Goal: Task Accomplishment & Management: Complete application form

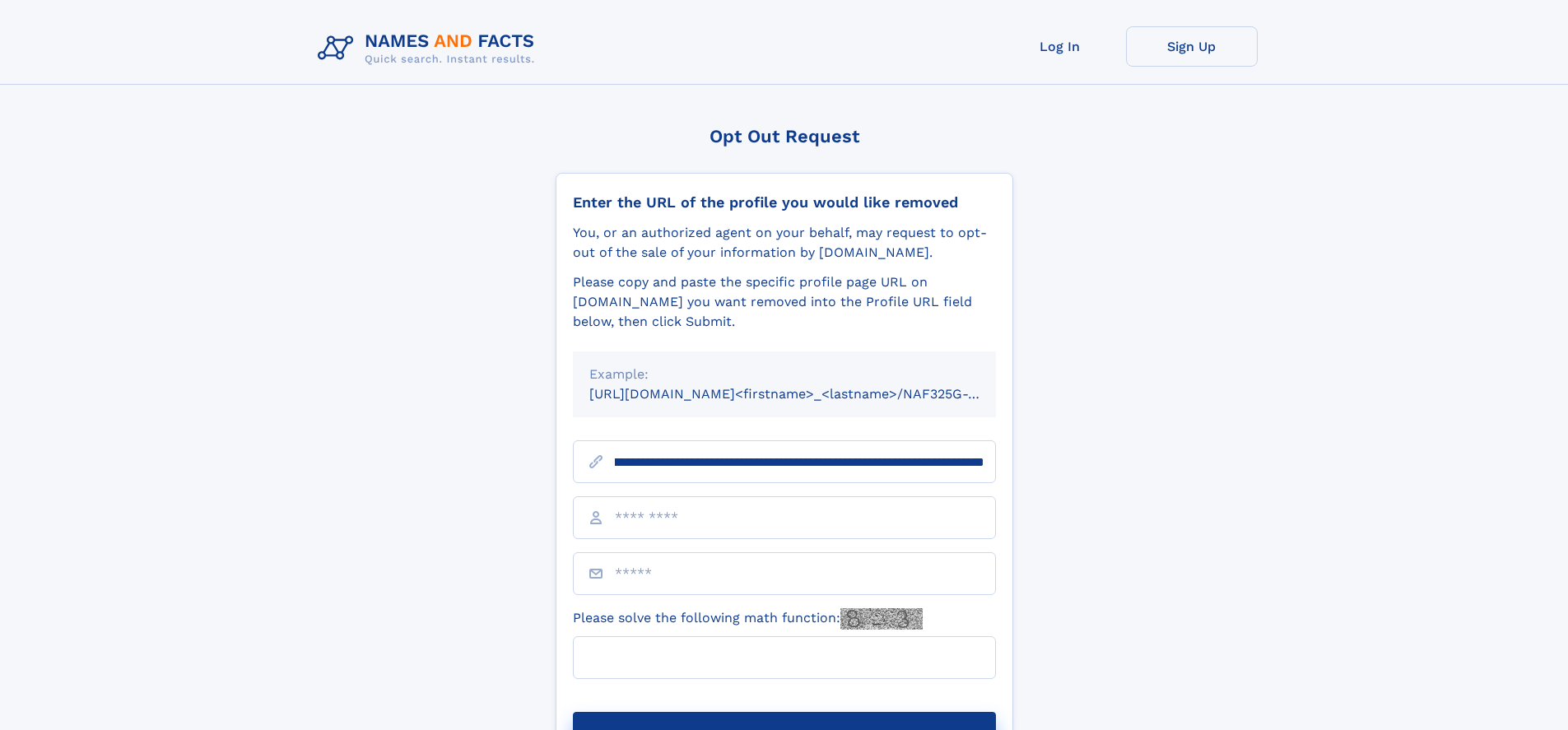
scroll to position [0, 178]
type input "**********"
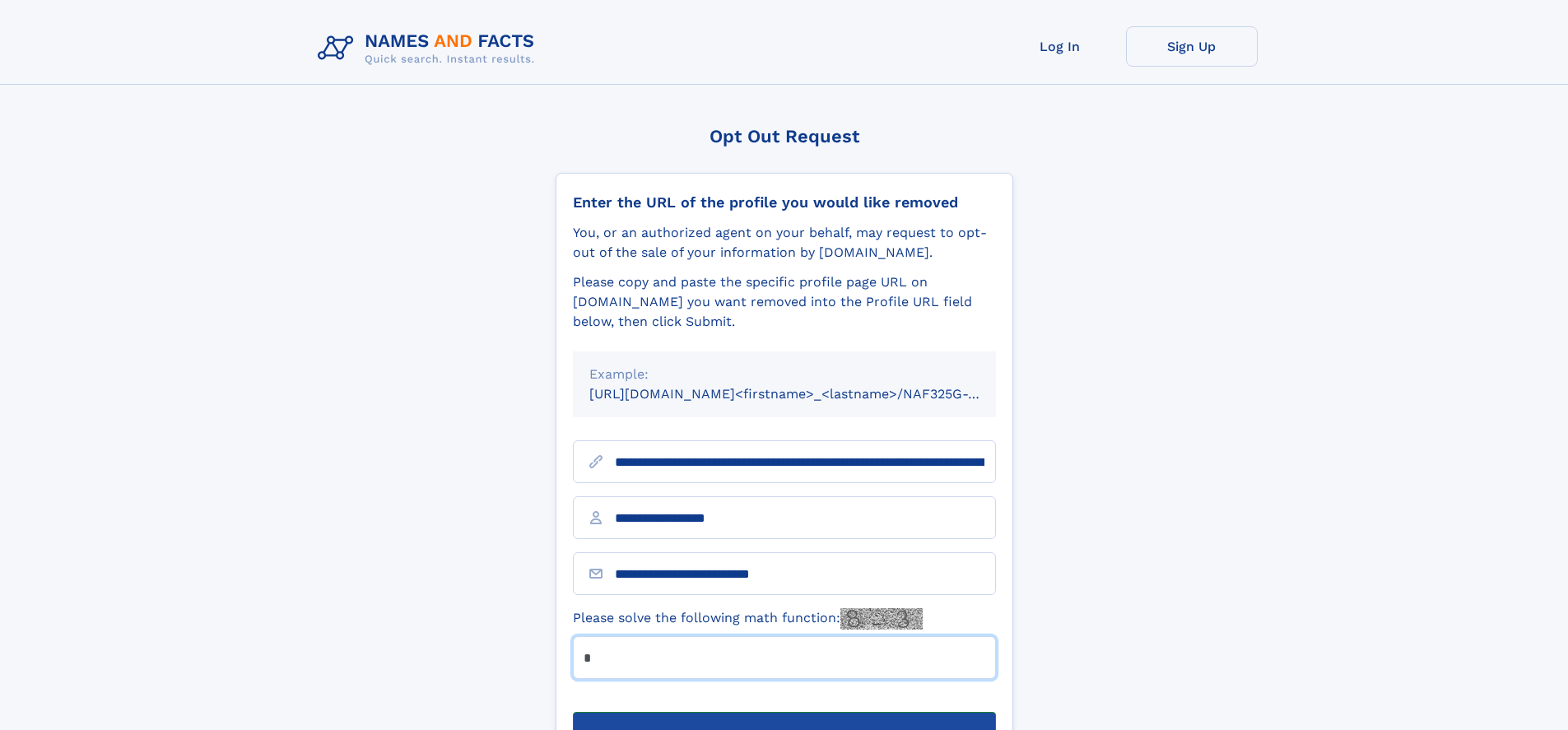
type input "*"
click at [783, 712] on button "Submit Opt Out Request" at bounding box center [784, 738] width 423 height 53
